Goal: Check status: Check status

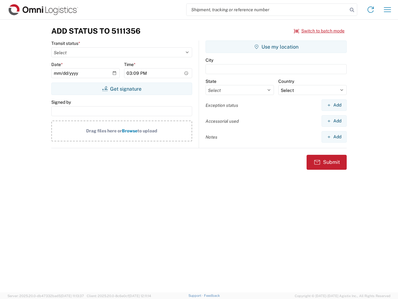
click at [267, 10] on input "search" at bounding box center [267, 10] width 161 height 12
click at [352, 10] on icon at bounding box center [352, 10] width 9 height 9
click at [371, 10] on icon at bounding box center [371, 10] width 10 height 10
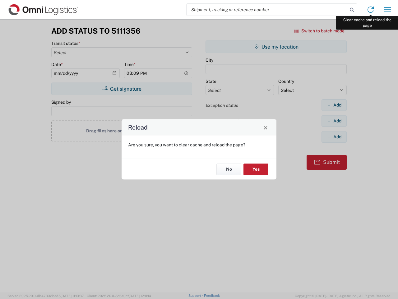
click at [388, 10] on div "Reload Are you sure, you want to clear cache and reload the page? No Yes" at bounding box center [199, 149] width 398 height 299
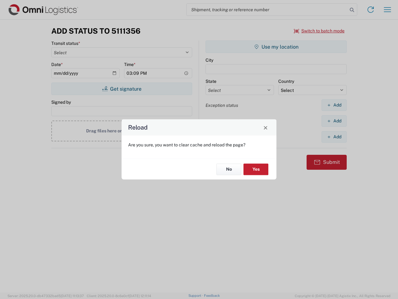
click at [319, 31] on div "Reload Are you sure, you want to clear cache and reload the page? No Yes" at bounding box center [199, 149] width 398 height 299
click at [122, 89] on div "Reload Are you sure, you want to clear cache and reload the page? No Yes" at bounding box center [199, 149] width 398 height 299
click at [276, 47] on div "Reload Are you sure, you want to clear cache and reload the page? No Yes" at bounding box center [199, 149] width 398 height 299
click at [334, 105] on div "Reload Are you sure, you want to clear cache and reload the page? No Yes" at bounding box center [199, 149] width 398 height 299
click at [334, 121] on div "Reload Are you sure, you want to clear cache and reload the page? No Yes" at bounding box center [199, 149] width 398 height 299
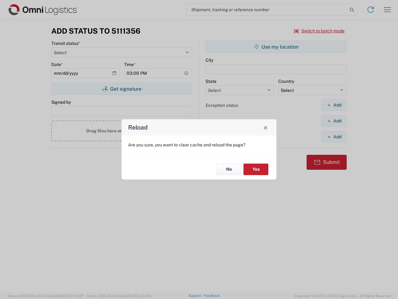
click at [334, 137] on div "Reload Are you sure, you want to clear cache and reload the page? No Yes" at bounding box center [199, 149] width 398 height 299
